Goal: Information Seeking & Learning: Learn about a topic

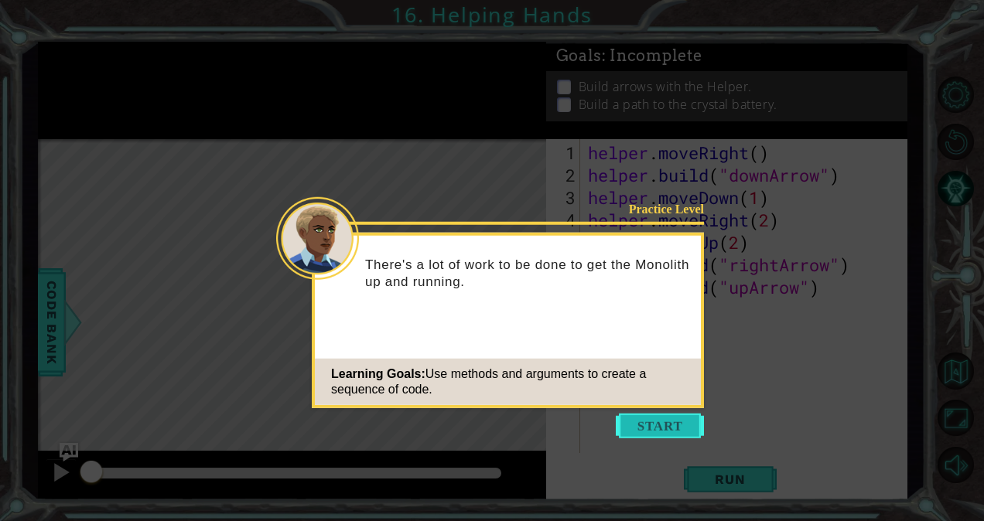
click at [653, 415] on button "Start" at bounding box center [660, 426] width 88 height 25
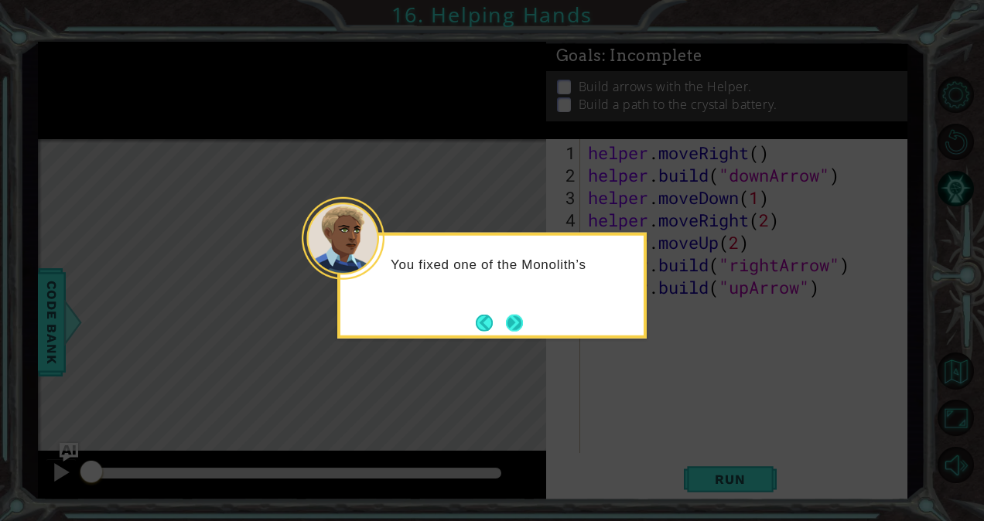
click at [520, 329] on button "Next" at bounding box center [514, 322] width 17 height 17
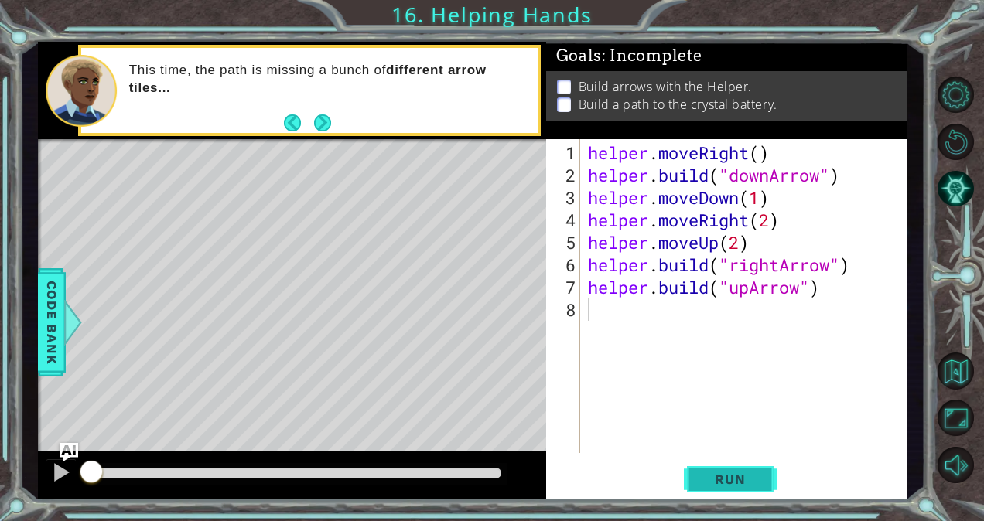
click at [748, 475] on span "Run" at bounding box center [729, 479] width 61 height 15
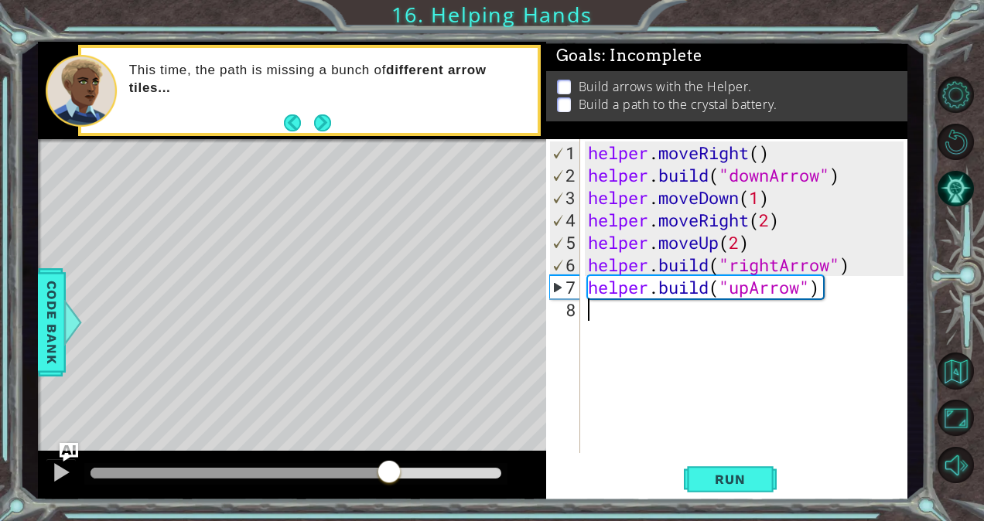
click at [388, 469] on div at bounding box center [295, 473] width 411 height 11
click at [55, 467] on div at bounding box center [61, 473] width 20 height 20
